Goal: Information Seeking & Learning: Learn about a topic

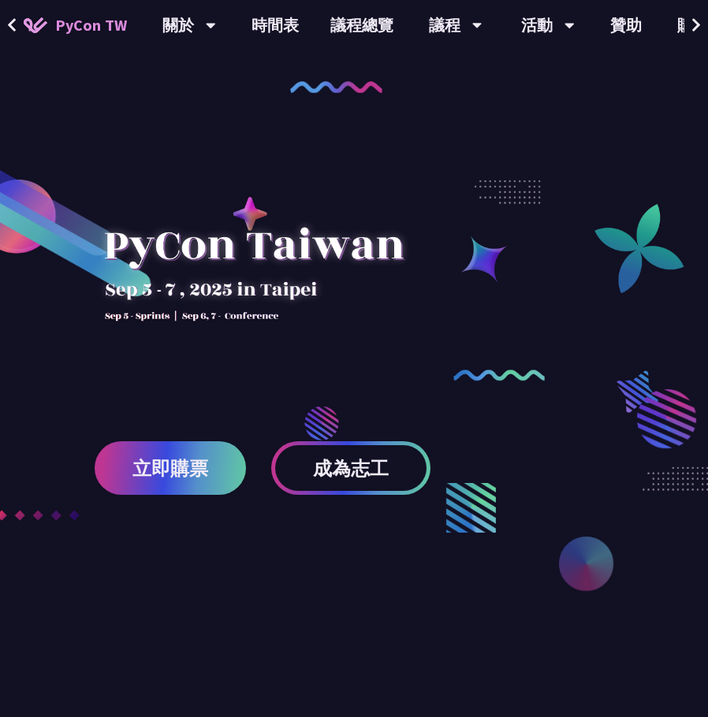
click at [247, 353] on div at bounding box center [254, 283] width 318 height 221
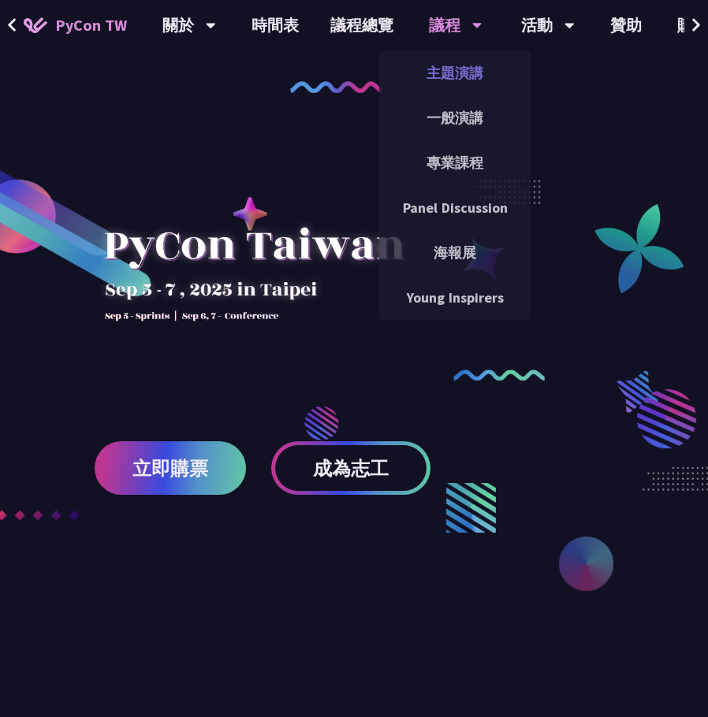
click at [439, 84] on link "主題演講" at bounding box center [454, 72] width 151 height 37
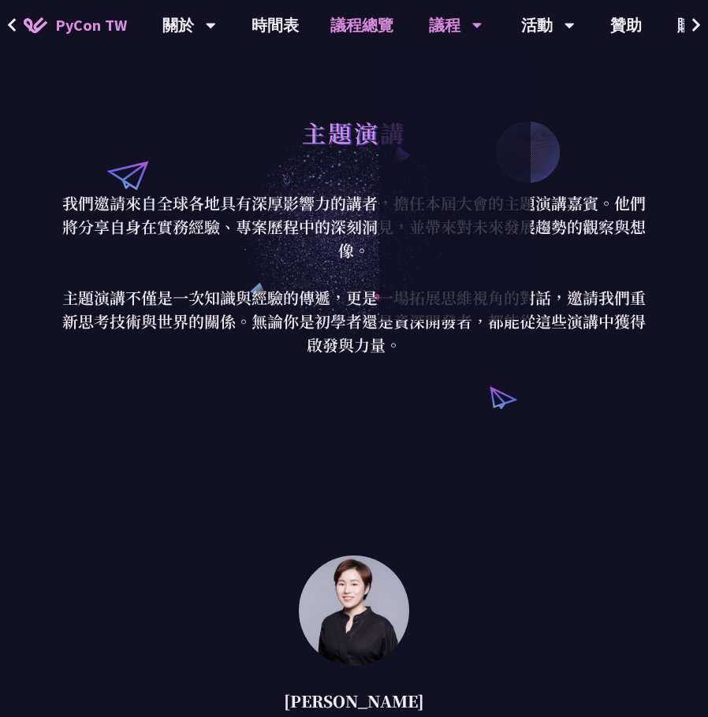
click at [371, 43] on link "議程總覽" at bounding box center [361, 25] width 95 height 50
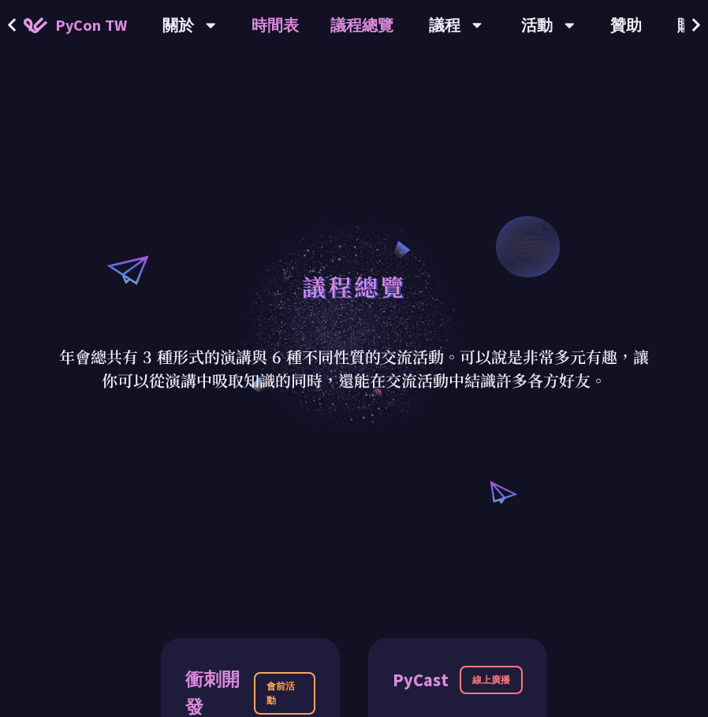
click at [283, 21] on link "時間表" at bounding box center [275, 25] width 79 height 50
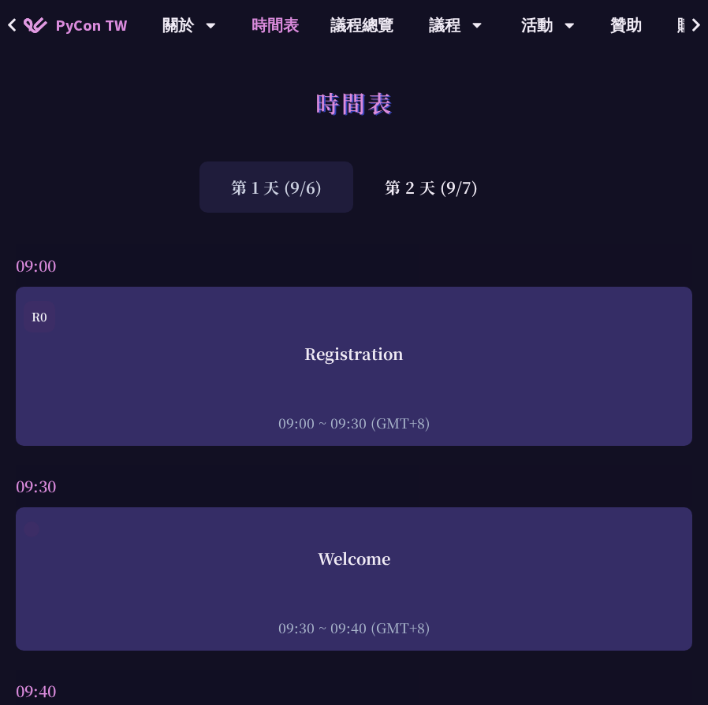
click at [292, 188] on div "第 1 天 (9/6)" at bounding box center [276, 187] width 154 height 51
click at [438, 184] on div "第 2 天 (9/7)" at bounding box center [431, 187] width 156 height 51
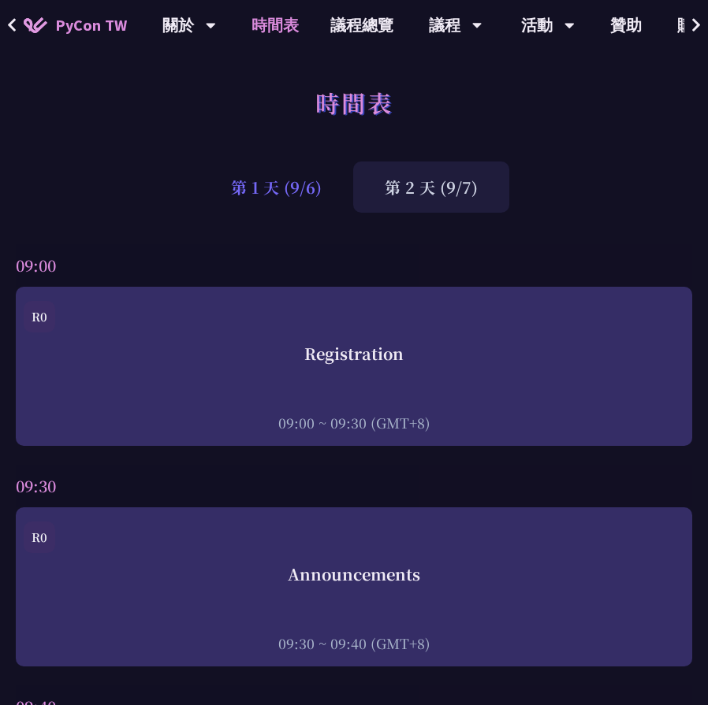
click at [274, 188] on div "第 1 天 (9/6)" at bounding box center [276, 187] width 154 height 51
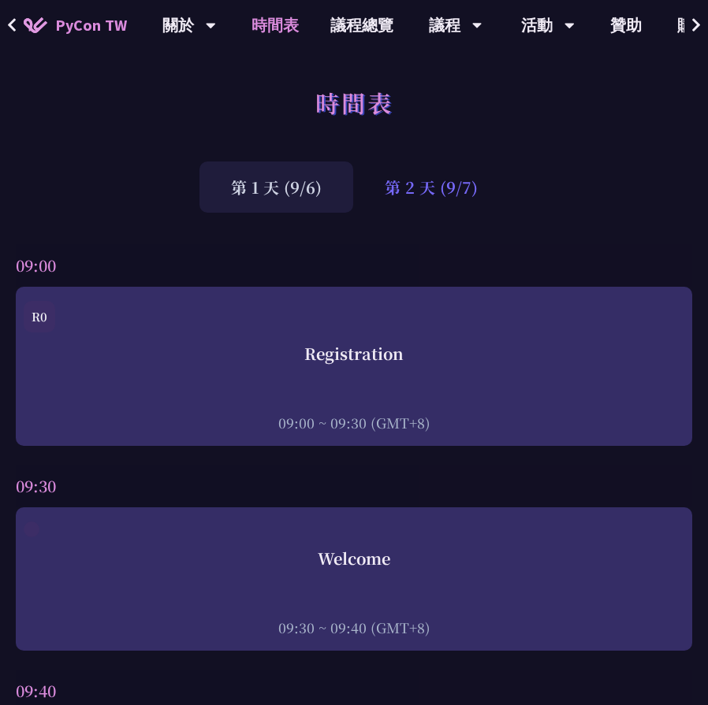
click at [415, 189] on div "第 2 天 (9/7)" at bounding box center [431, 187] width 156 height 51
